Goal: Task Accomplishment & Management: Complete application form

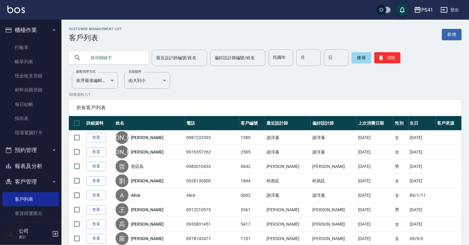
click at [49, 167] on button "報表及分析" at bounding box center [30, 166] width 57 height 16
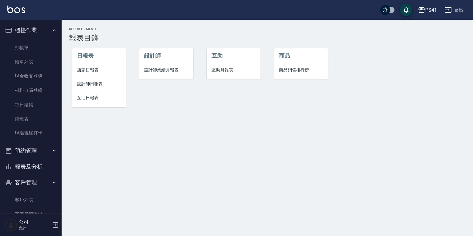
click at [96, 96] on span "互助日報表" at bounding box center [99, 97] width 44 height 6
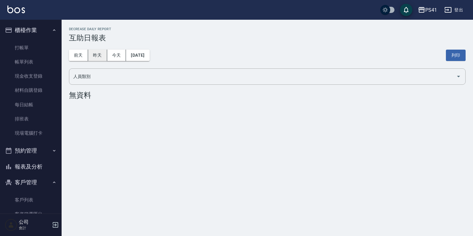
click at [99, 50] on button "昨天" at bounding box center [97, 55] width 19 height 11
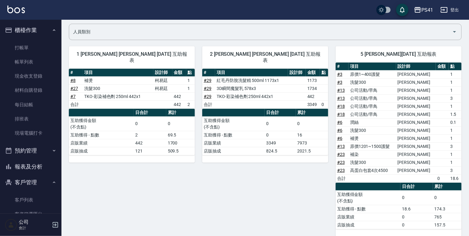
scroll to position [25, 0]
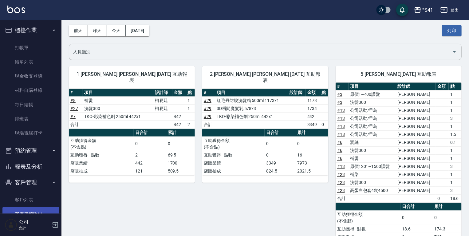
click at [20, 199] on link "客戶列表" at bounding box center [30, 200] width 57 height 14
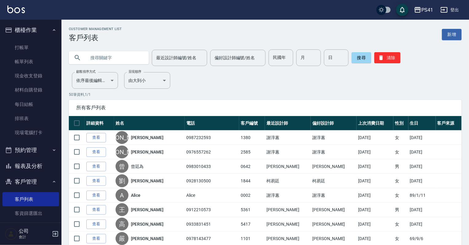
click at [118, 50] on input "text" at bounding box center [115, 58] width 58 height 17
type input "[PERSON_NAME]"
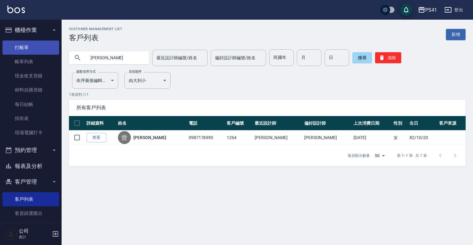
click at [35, 43] on link "打帳單" at bounding box center [30, 48] width 57 height 14
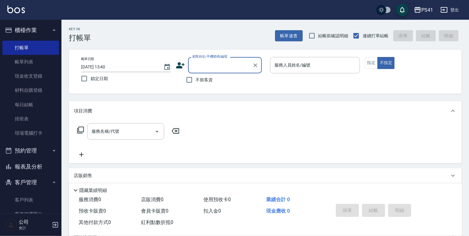
click at [182, 64] on icon at bounding box center [180, 65] width 9 height 6
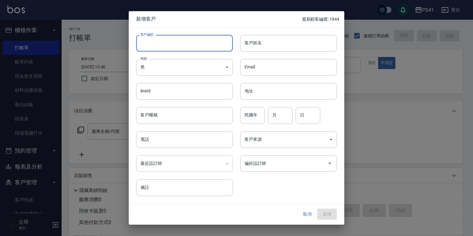
click at [166, 47] on input "客戶編號" at bounding box center [184, 43] width 97 height 17
type input "1848"
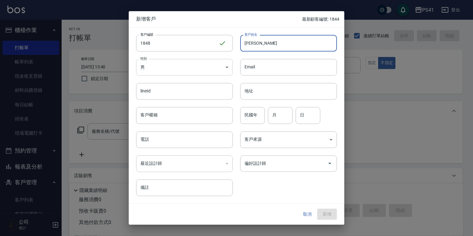
type input "[PERSON_NAME]"
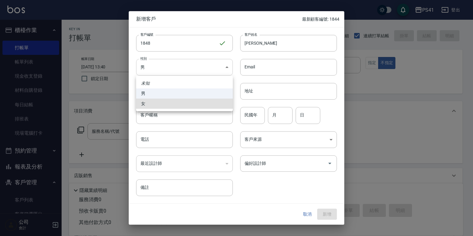
type input "[DEMOGRAPHIC_DATA]"
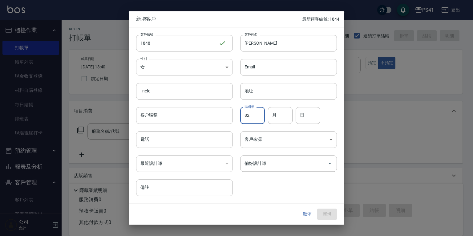
type input "82"
type input "10"
type input "18"
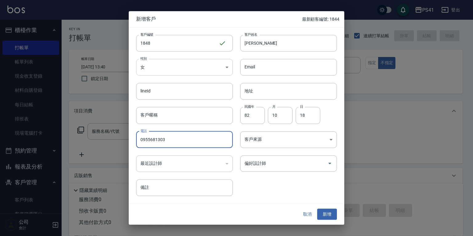
type input "0955681303"
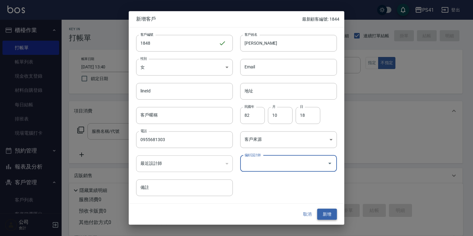
click at [329, 216] on button "新增" at bounding box center [327, 213] width 20 height 11
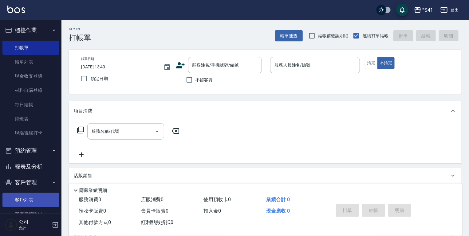
drag, startPoint x: 31, startPoint y: 197, endPoint x: 31, endPoint y: 206, distance: 9.8
click at [31, 197] on link "客戶列表" at bounding box center [30, 200] width 57 height 14
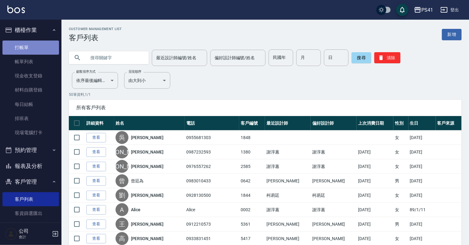
click at [32, 53] on link "打帳單" at bounding box center [30, 48] width 57 height 14
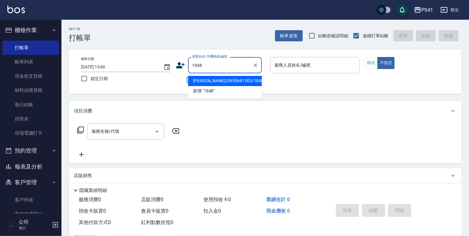
type input "[PERSON_NAME]/0955681303/1848"
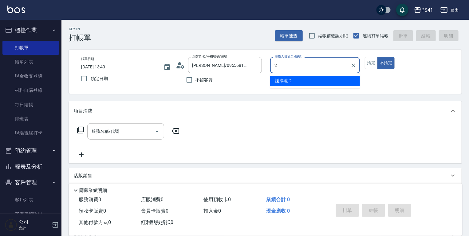
type input "謝淳蕙-2"
type button "false"
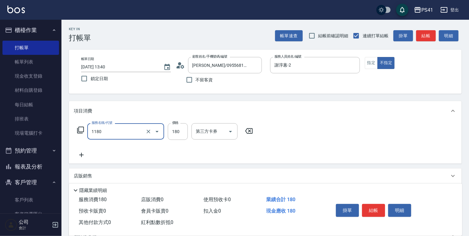
type input "洗髮(洗+剪不指定活動)(1180)"
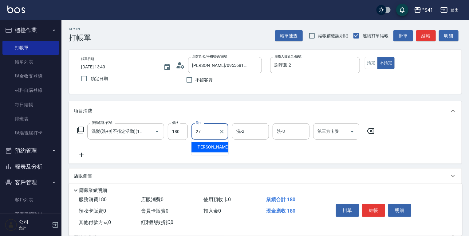
type input "佳佳-27"
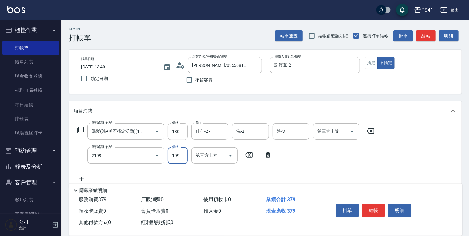
type input "不指定剪髮活動(2199)"
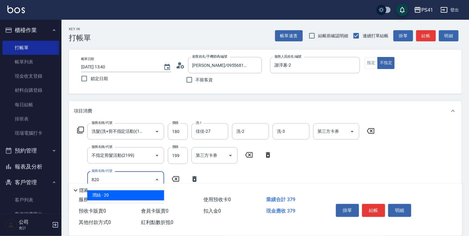
type input "潤絲(820)"
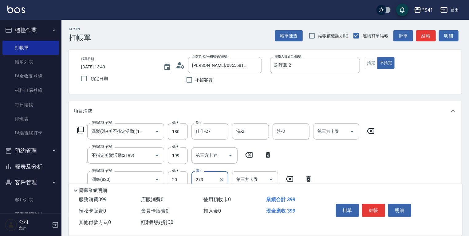
type input "273"
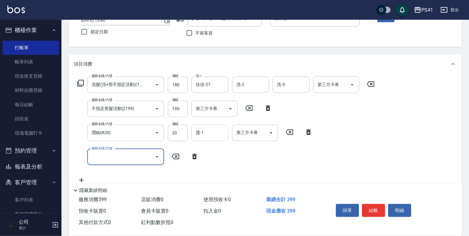
scroll to position [49, 0]
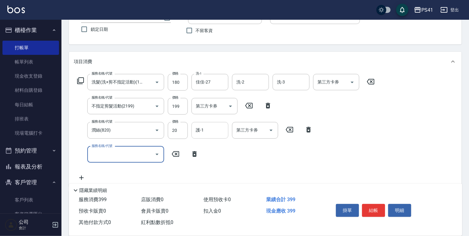
click at [203, 128] on input "護-1" at bounding box center [209, 130] width 31 height 11
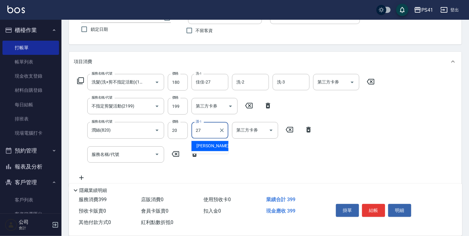
type input "佳佳-27"
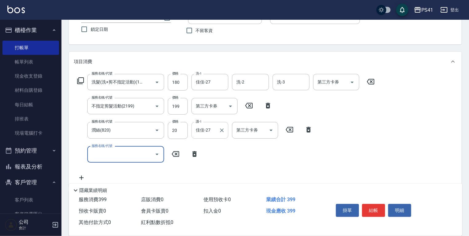
scroll to position [0, 0]
type input "[DATE] 13:41"
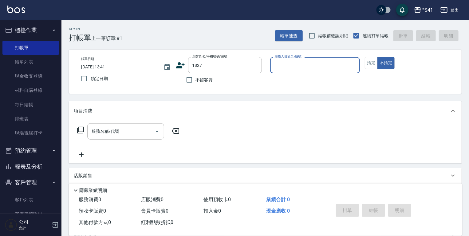
type input "[PERSON_NAME]/0985900061/1827"
type input "謝淳蕙-2"
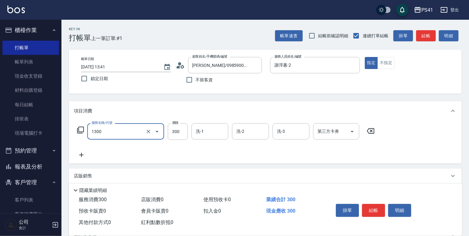
type input "洗髮300(1300)"
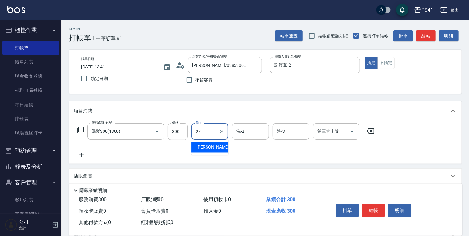
type input "佳佳-27"
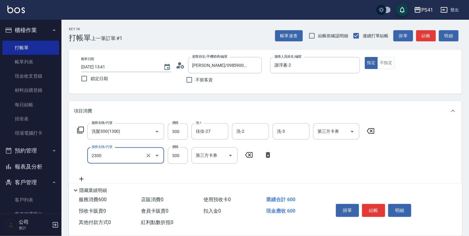
type input "剪髮(2300)"
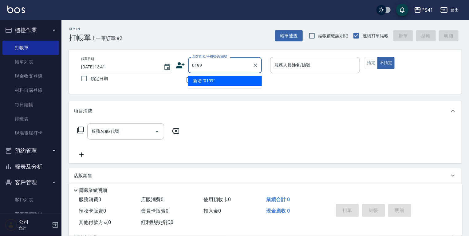
type input "0199"
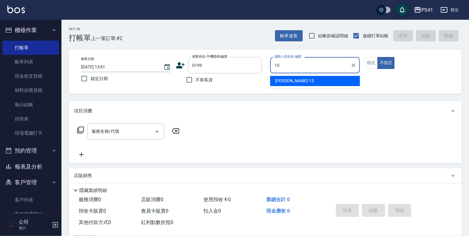
type input "[PERSON_NAME]-15"
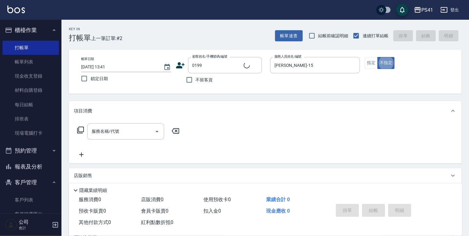
type input "[PERSON_NAME]/0981126527/0199"
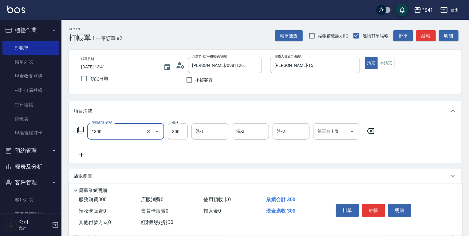
type input "洗髮300(1300)"
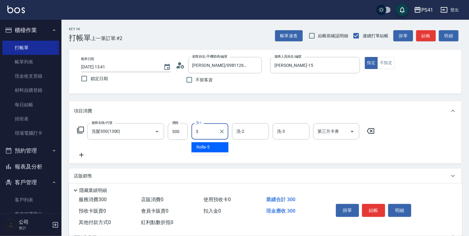
type input "Rolla-5"
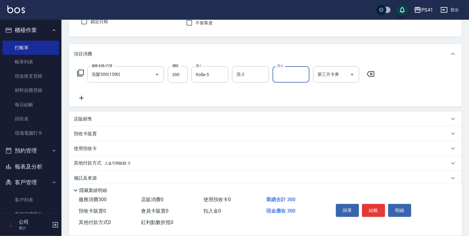
scroll to position [65, 0]
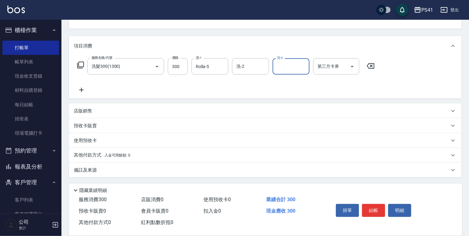
click at [85, 109] on p "店販銷售" at bounding box center [83, 111] width 18 height 6
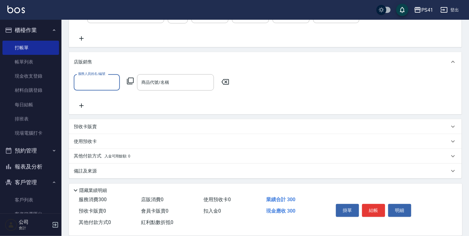
scroll to position [117, 0]
click at [91, 79] on input "服務人員姓名/編號" at bounding box center [97, 81] width 41 height 11
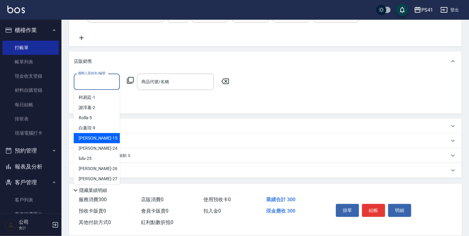
drag, startPoint x: 93, startPoint y: 141, endPoint x: 95, endPoint y: 135, distance: 6.5
click at [93, 140] on div "[PERSON_NAME]-15" at bounding box center [97, 138] width 46 height 10
type input "[PERSON_NAME]-15"
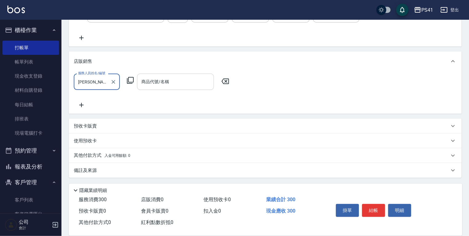
click at [144, 85] on input "商品代號/名稱" at bounding box center [175, 81] width 71 height 11
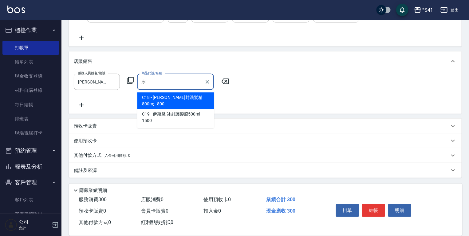
click at [170, 114] on span "C19 - 伊斯黛-冰封護髮膜500ml - 1500" at bounding box center [175, 117] width 77 height 17
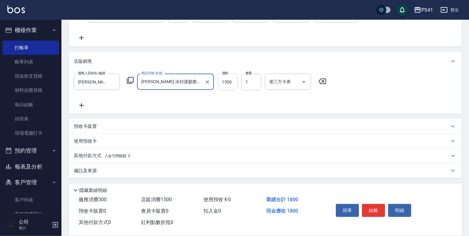
type input "[PERSON_NAME]-冰封護髮膜500ml"
click at [230, 80] on input "1500" at bounding box center [228, 82] width 20 height 17
type input "1275"
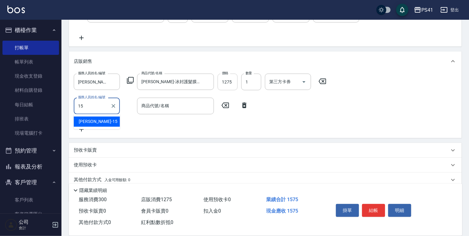
type input "[PERSON_NAME]-15"
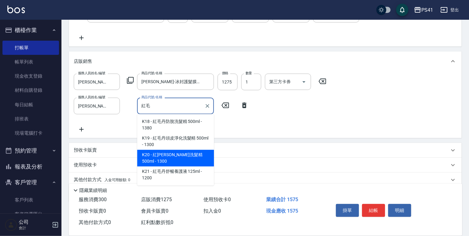
click at [151, 162] on span "K20 - 紅[PERSON_NAME]洗髮精 500ml - 1300" at bounding box center [175, 158] width 77 height 17
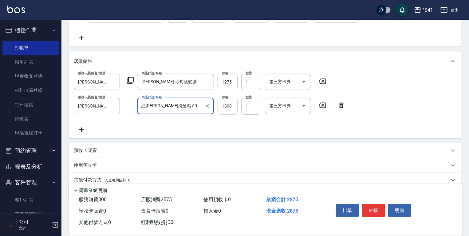
type input "紅[PERSON_NAME]洗髮精 500ml"
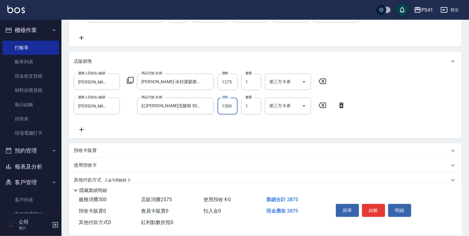
click at [235, 103] on input "1300" at bounding box center [228, 106] width 20 height 17
type input "1105"
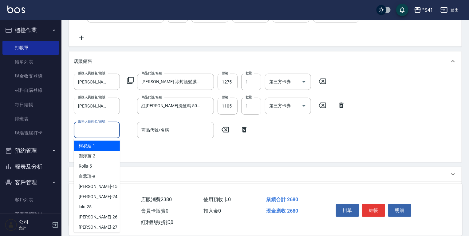
click at [106, 127] on input "服務人員姓名/編號" at bounding box center [97, 130] width 41 height 11
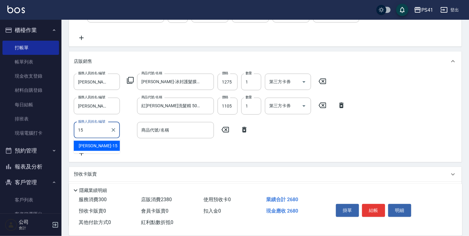
type input "[PERSON_NAME]-15"
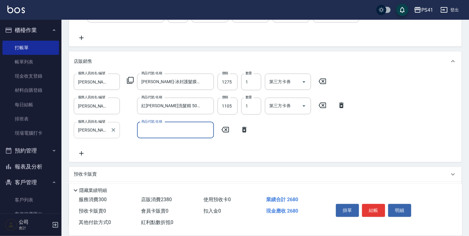
type input "V"
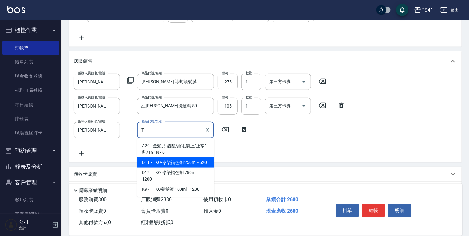
click at [168, 161] on span "D11 - TKO-彩染補色劑 250ml - 520" at bounding box center [175, 162] width 77 height 10
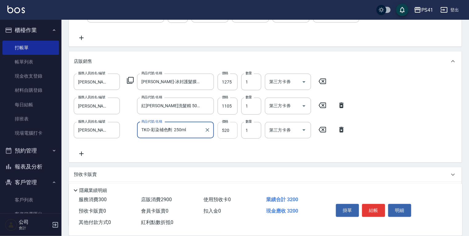
type input "TKO-彩染補色劑 250ml"
click at [234, 131] on input "520" at bounding box center [228, 130] width 20 height 17
type input "442"
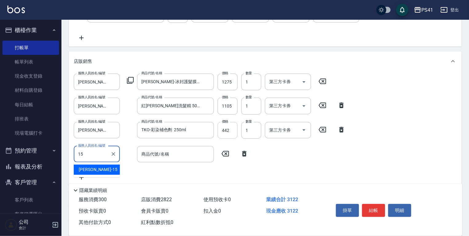
type input "[PERSON_NAME]-15"
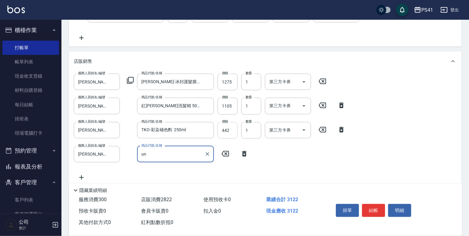
type input "u"
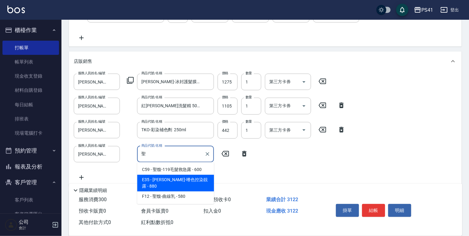
click at [188, 180] on span "E35 - [PERSON_NAME]-嗜色控染靚露 - 880" at bounding box center [175, 182] width 77 height 17
type input "[PERSON_NAME]-嗜色控染靚露"
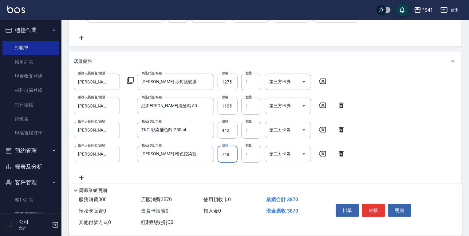
type input "748"
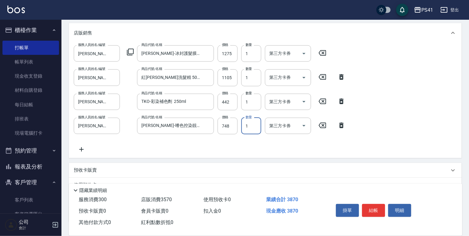
scroll to position [189, 0]
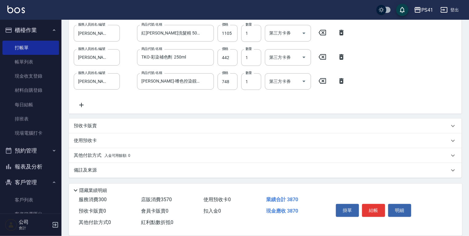
click at [98, 157] on p "其他付款方式 入金可用餘額: 0" at bounding box center [102, 155] width 57 height 7
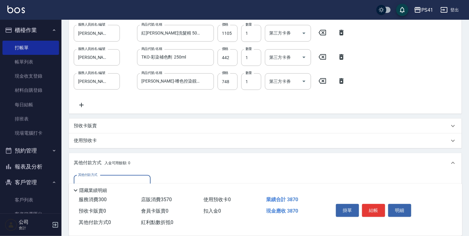
scroll to position [262, 0]
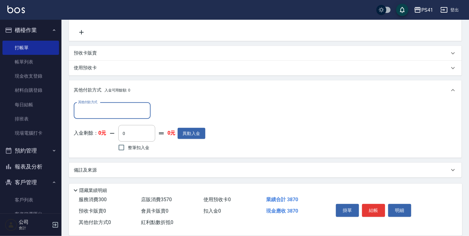
click at [101, 108] on input "其他付款方式" at bounding box center [112, 110] width 71 height 11
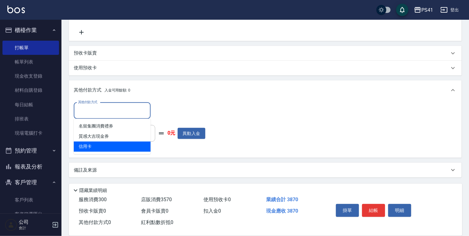
click at [95, 149] on span "信用卡" at bounding box center [112, 147] width 77 height 10
type input "信用卡"
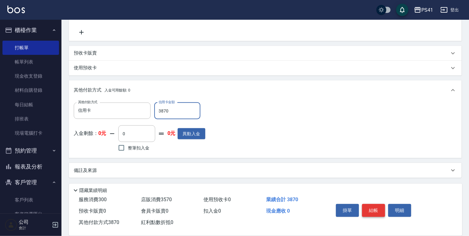
type input "3870"
click at [372, 206] on button "結帳" at bounding box center [373, 210] width 23 height 13
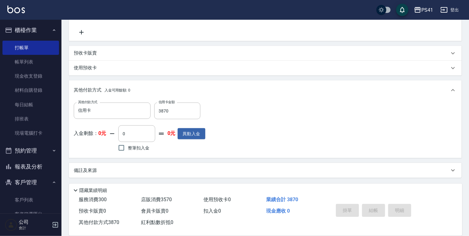
type input "[DATE] 13:43"
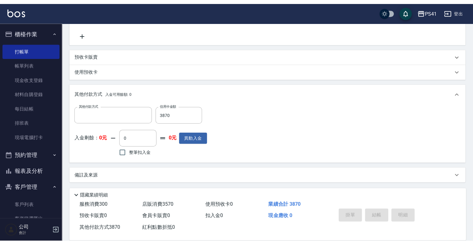
scroll to position [0, 0]
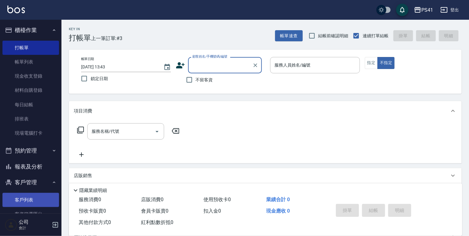
drag, startPoint x: 25, startPoint y: 196, endPoint x: 26, endPoint y: 206, distance: 9.6
click at [25, 196] on link "客戶列表" at bounding box center [30, 200] width 57 height 14
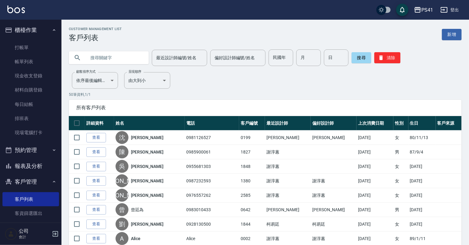
click at [95, 59] on input "text" at bounding box center [115, 58] width 58 height 17
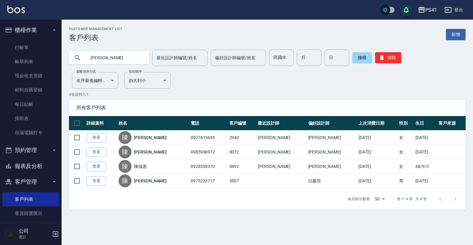
type input "陳"
type input "何"
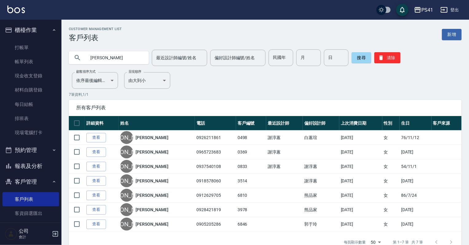
type input "[PERSON_NAME]"
